Goal: Use online tool/utility: Utilize a website feature to perform a specific function

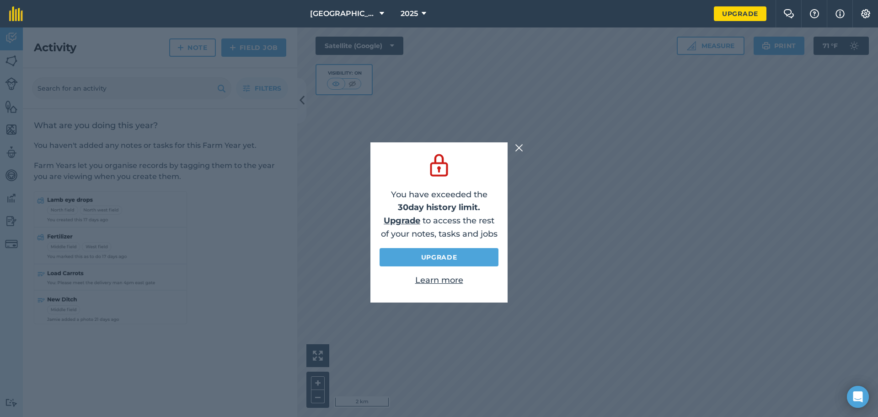
click at [517, 145] on img at bounding box center [519, 147] width 8 height 11
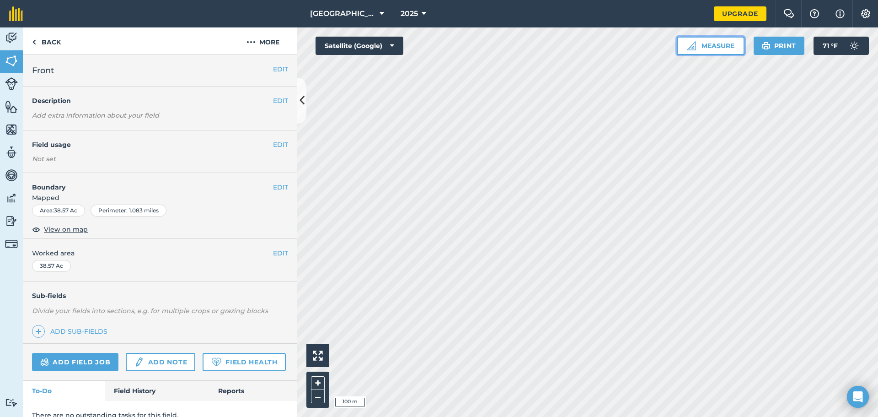
click at [708, 48] on button "Measure" at bounding box center [711, 46] width 68 height 18
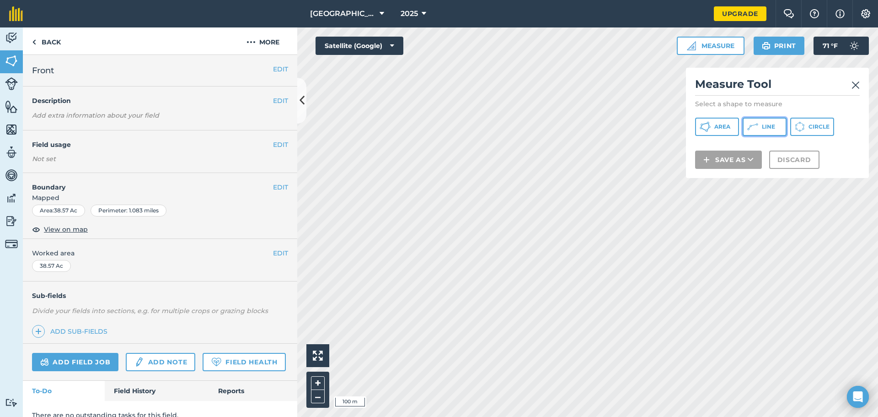
click at [753, 130] on icon at bounding box center [752, 126] width 11 height 11
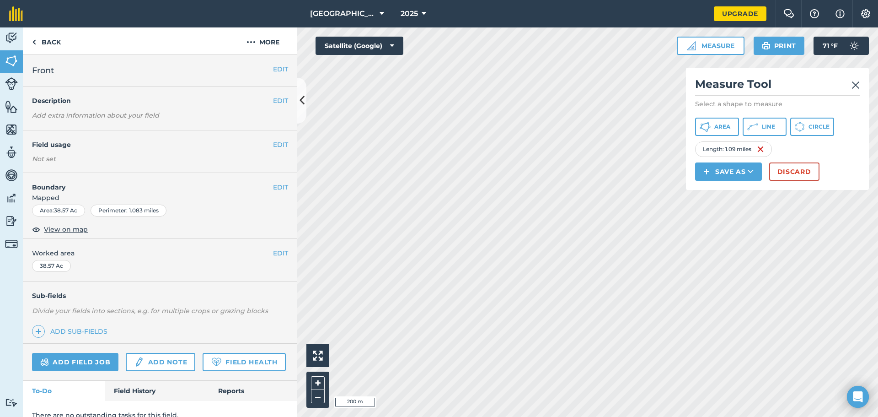
click at [853, 88] on img at bounding box center [856, 85] width 8 height 11
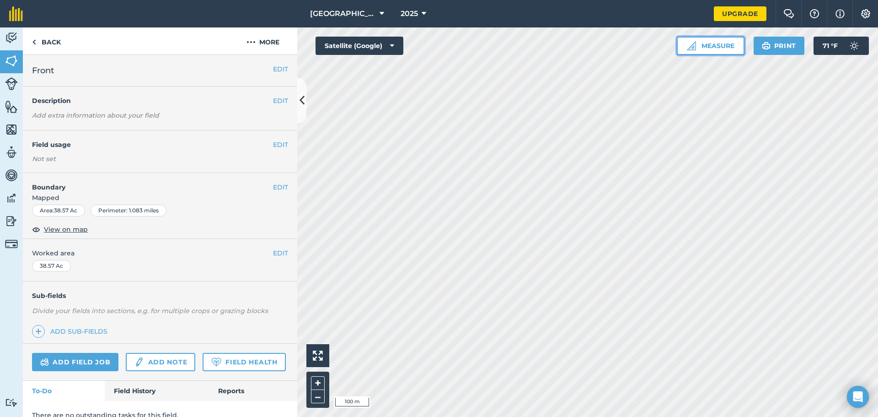
click at [721, 43] on button "Measure" at bounding box center [711, 46] width 68 height 18
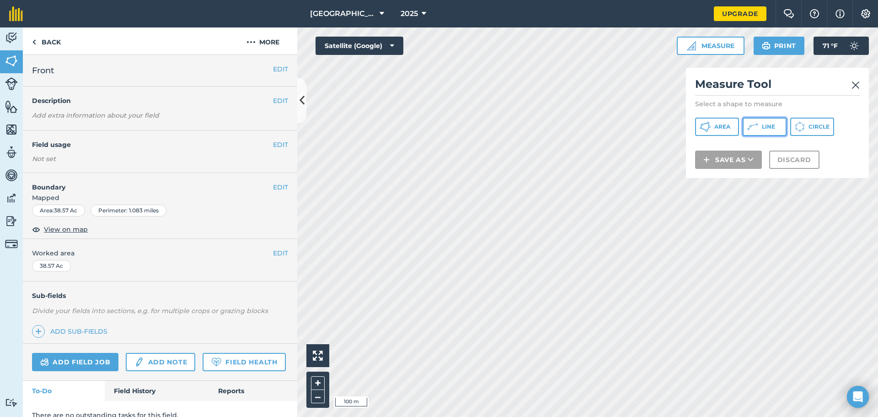
click at [761, 130] on button "Line" at bounding box center [765, 127] width 44 height 18
